Goal: Task Accomplishment & Management: Use online tool/utility

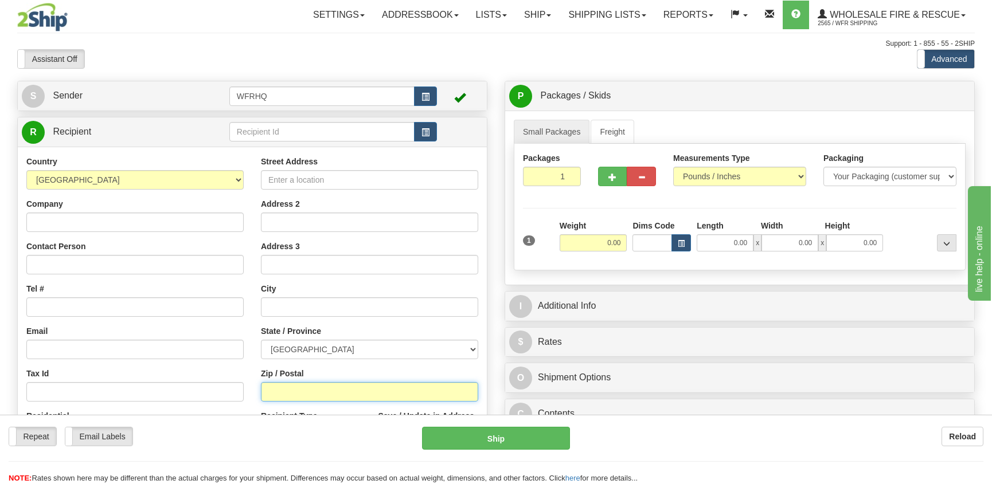
click at [288, 391] on input "Zip / Postal" at bounding box center [369, 391] width 217 height 19
type input "t2t1m6"
click at [597, 236] on input "0.00" at bounding box center [593, 242] width 68 height 17
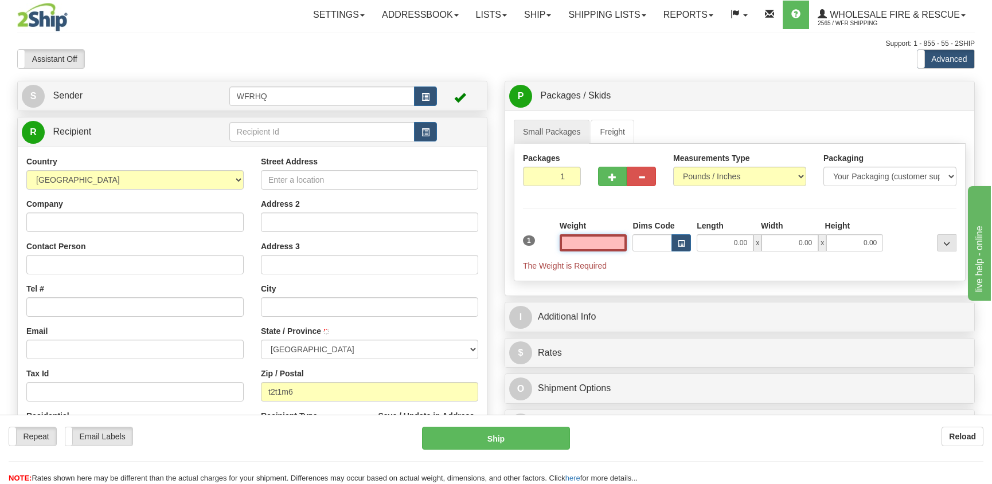
type input "[GEOGRAPHIC_DATA]"
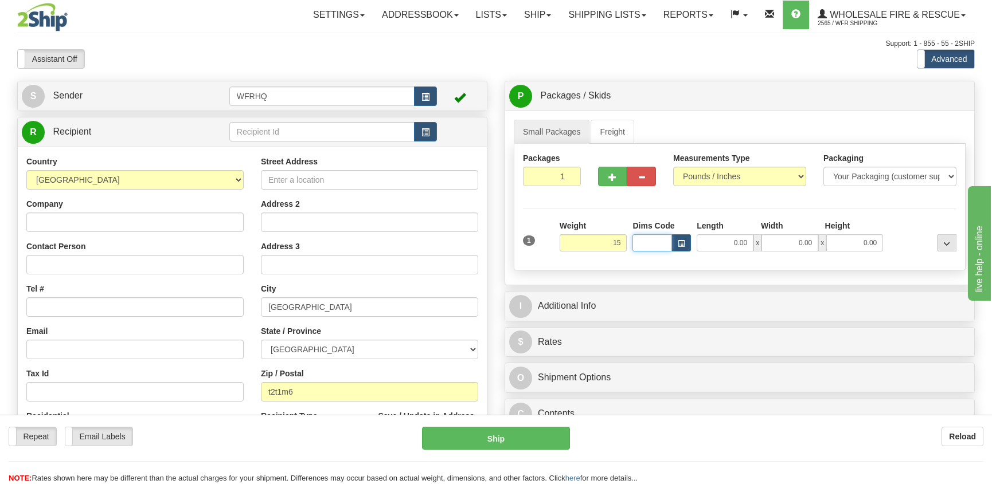
type input "15.00"
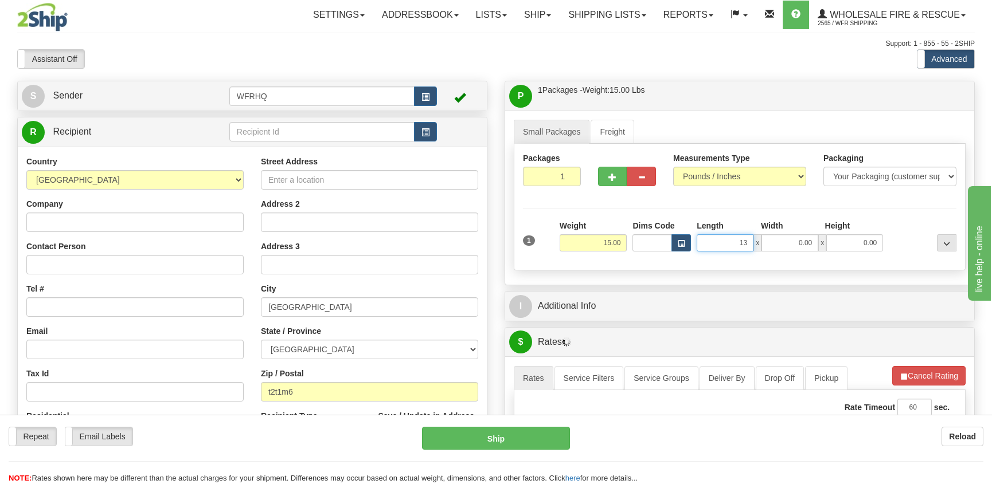
type input "13.00"
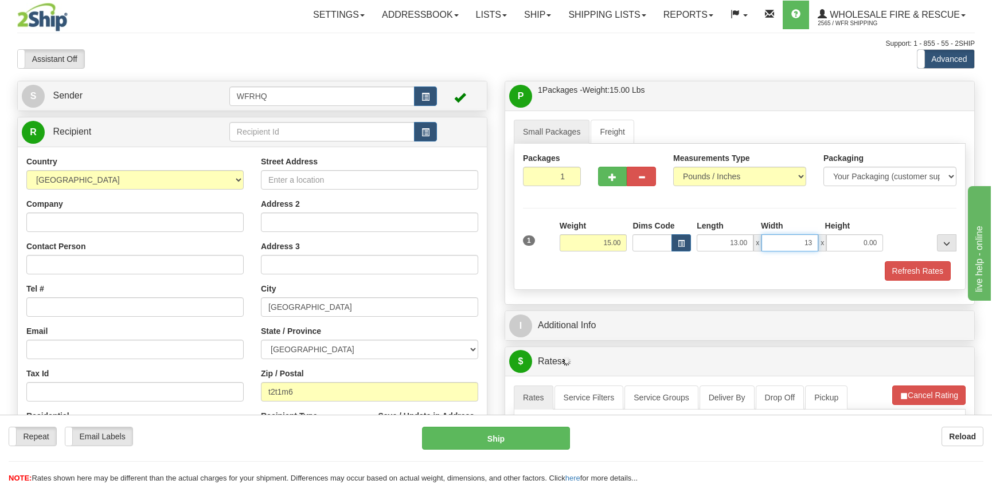
type input "13.00"
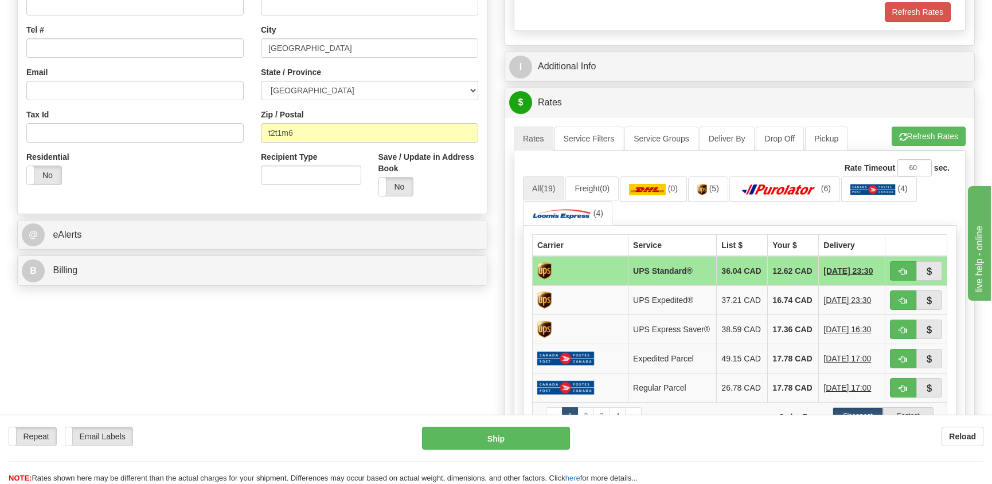
scroll to position [115, 0]
